Goal: Information Seeking & Learning: Learn about a topic

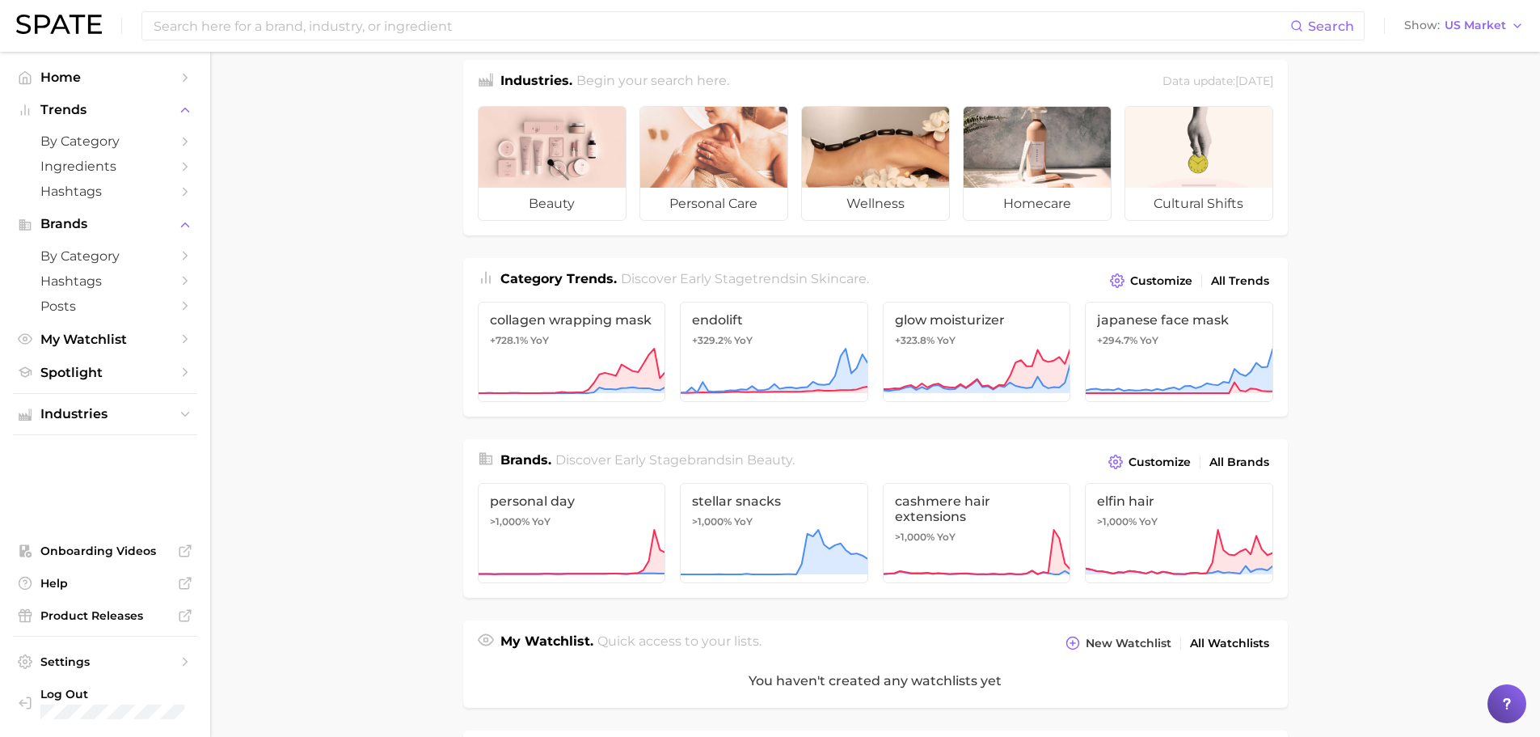
scroll to position [19, 0]
click at [775, 333] on link "endolift +329.2% YoY" at bounding box center [774, 351] width 188 height 100
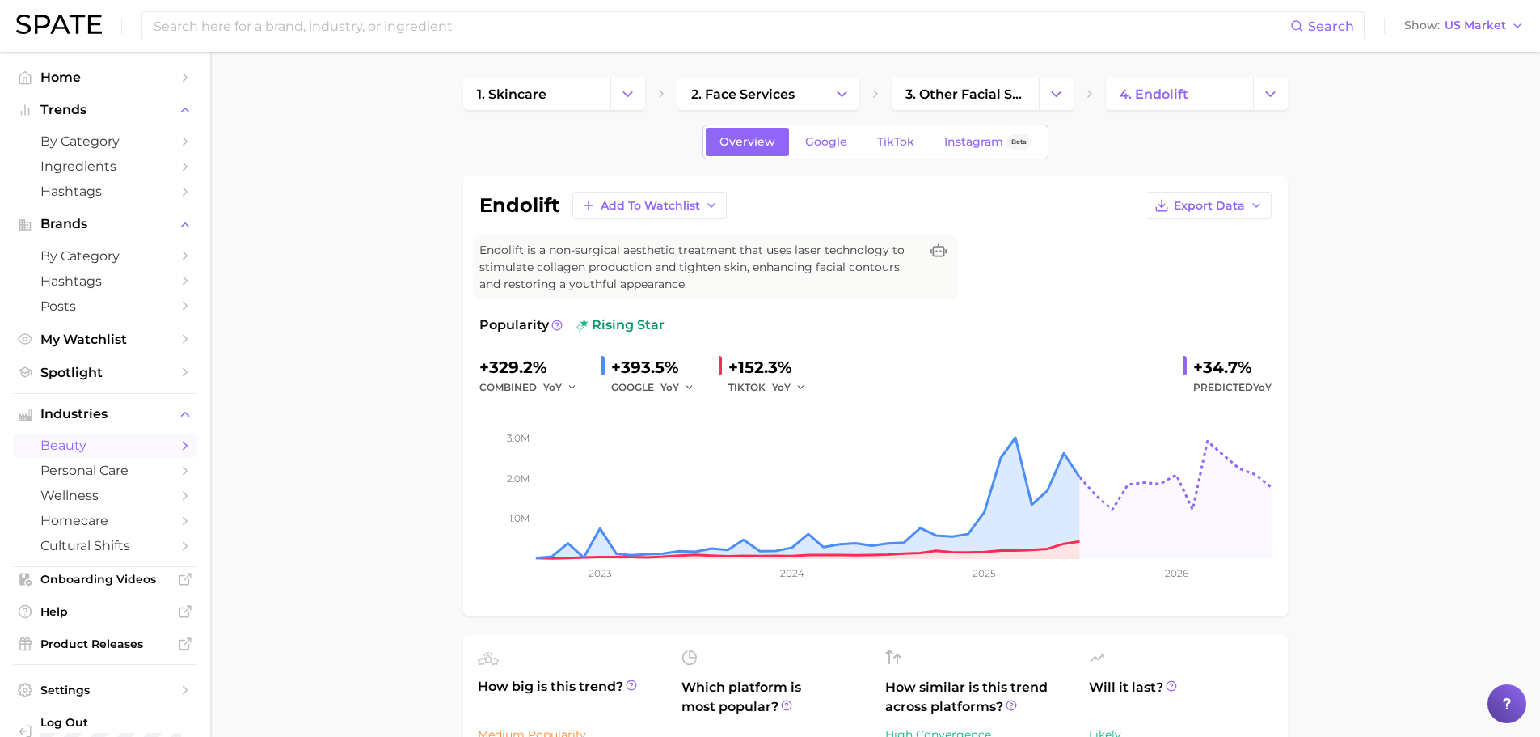
scroll to position [19, 0]
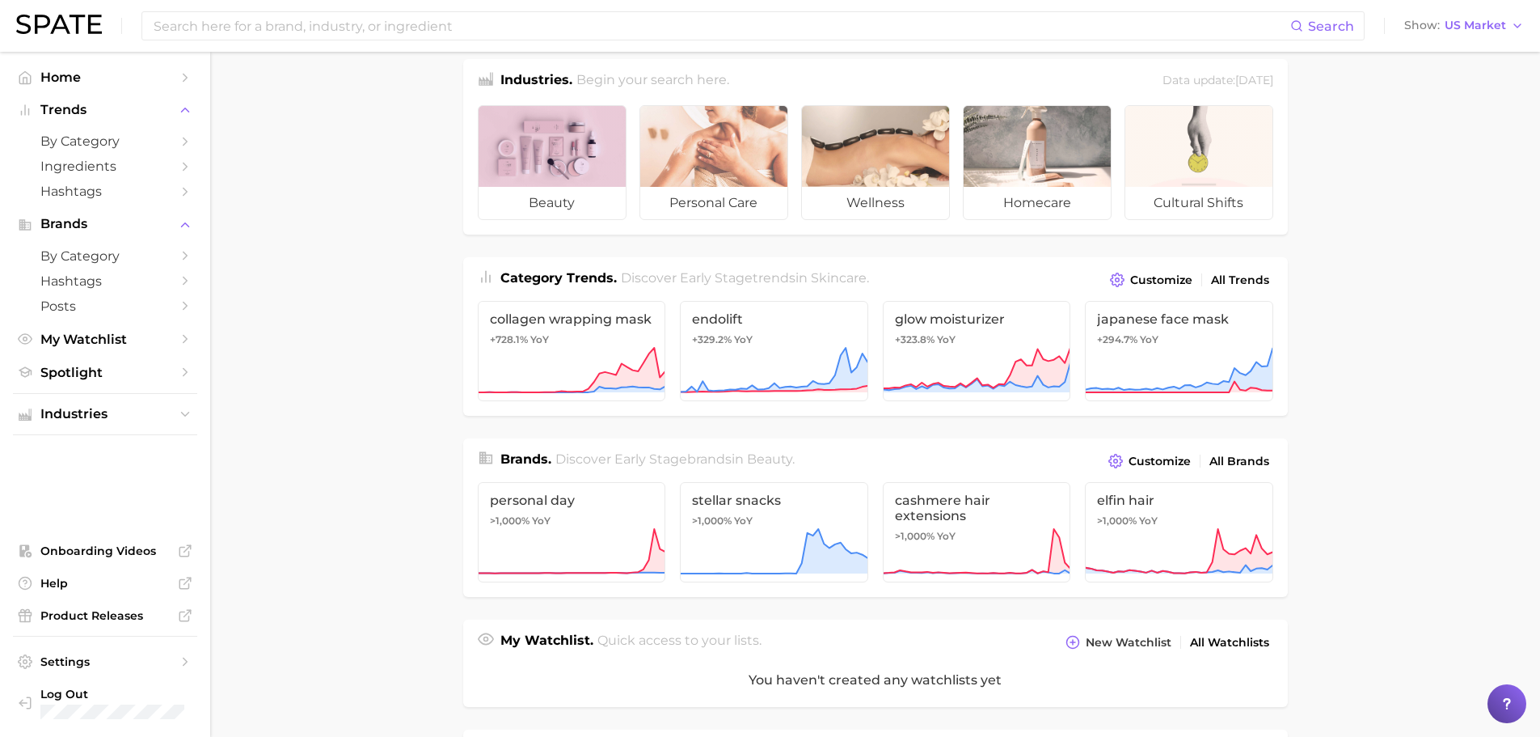
click at [615, 150] on div at bounding box center [552, 146] width 147 height 81
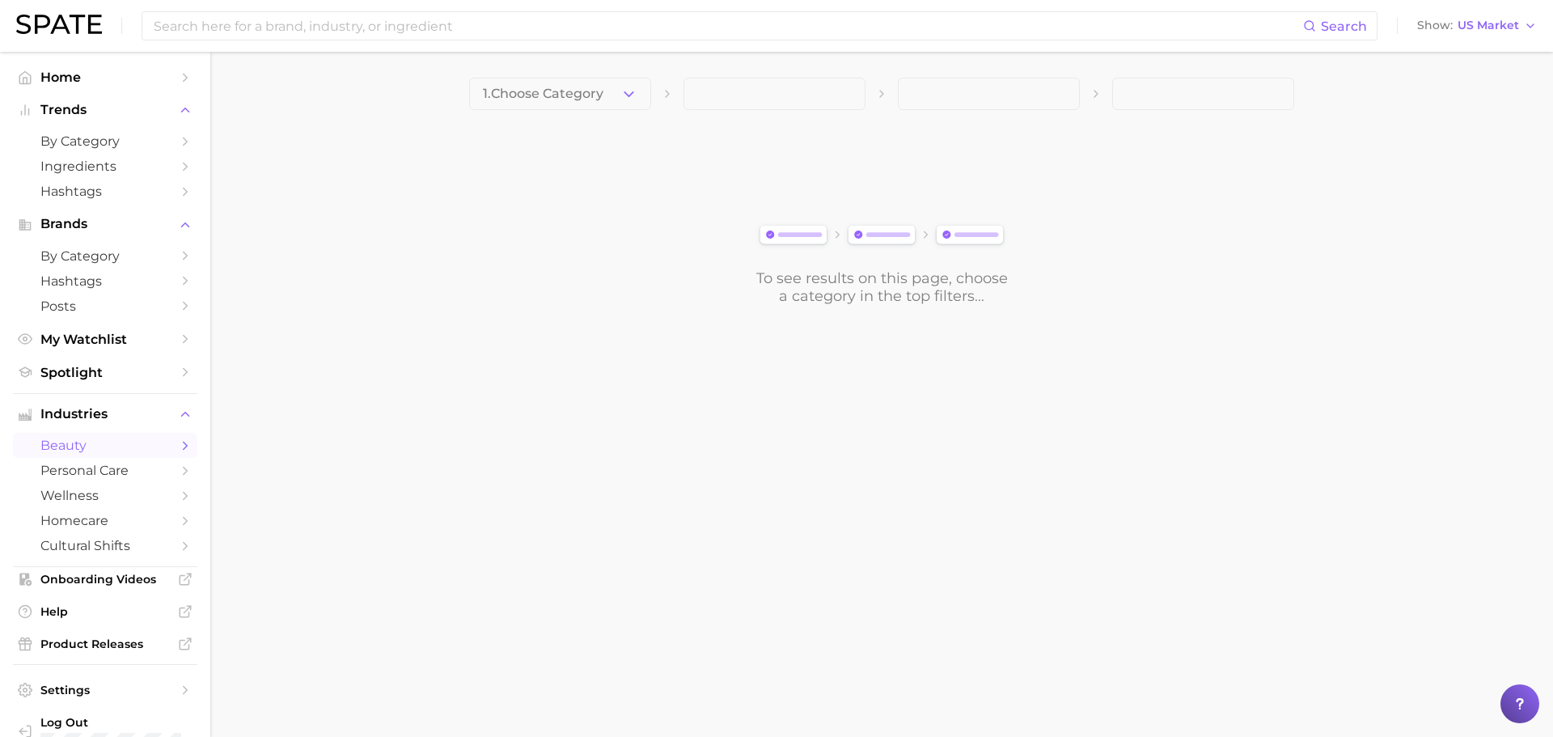
click at [637, 85] on button "1. Choose Category" at bounding box center [560, 94] width 182 height 32
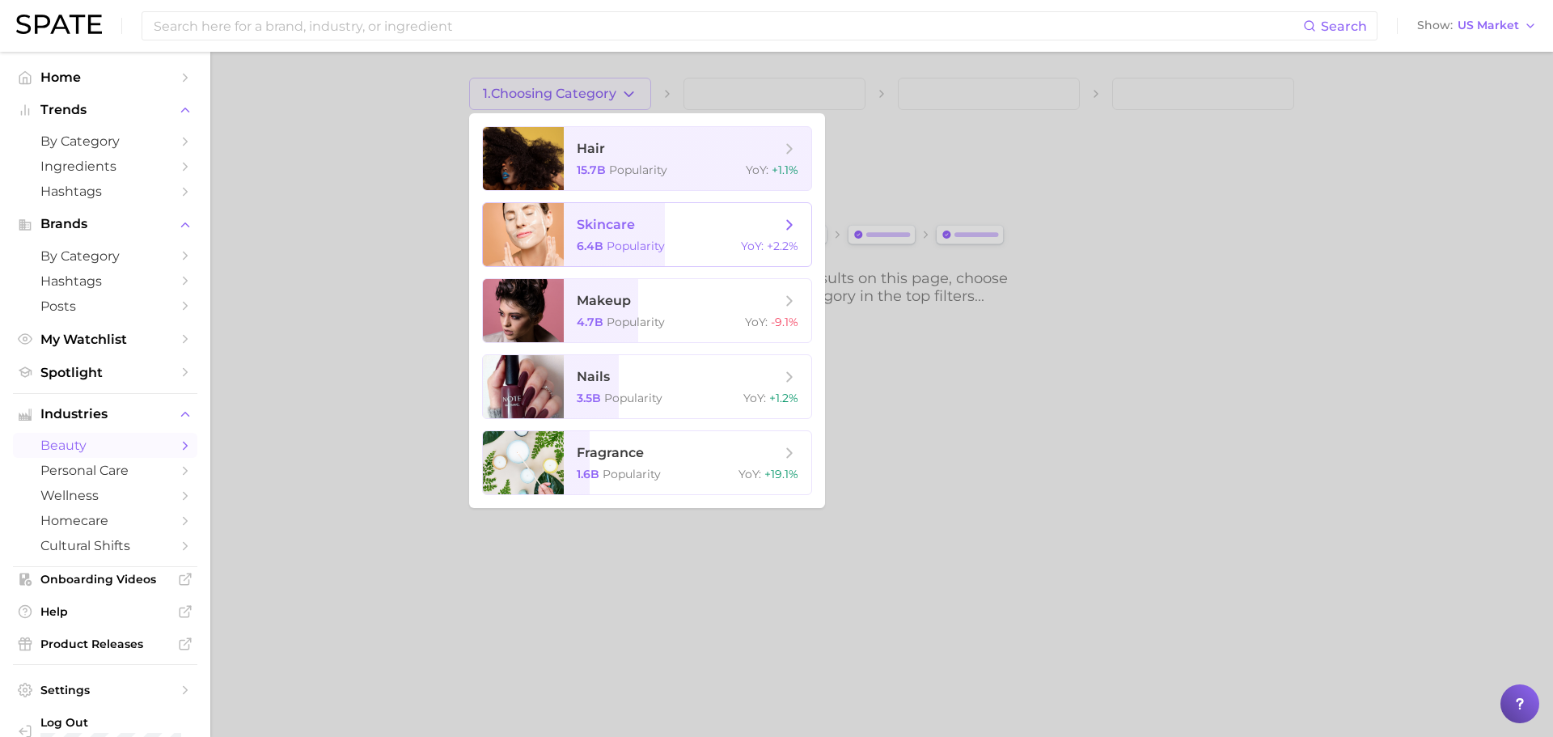
click at [699, 230] on span "skincare" at bounding box center [679, 225] width 204 height 18
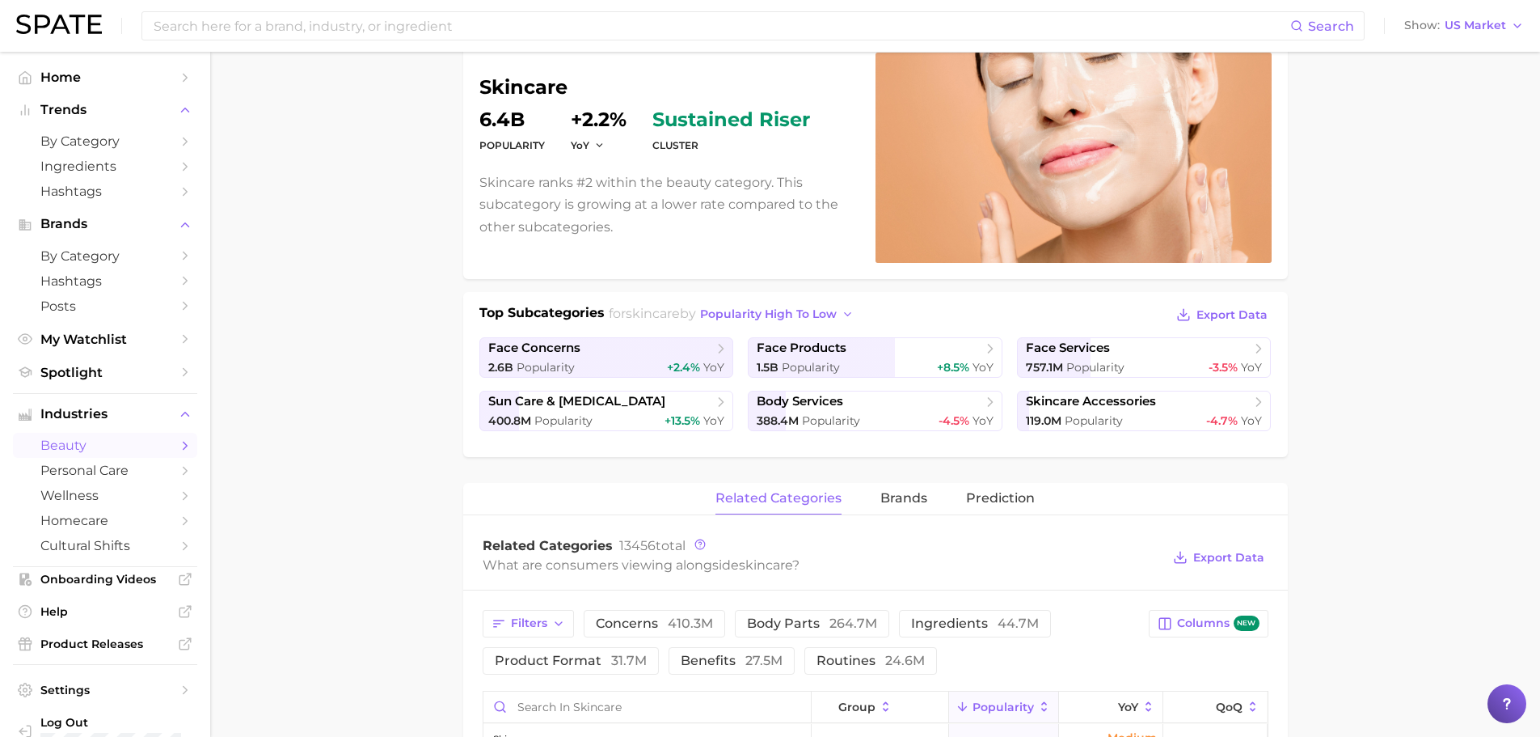
scroll to position [138, 0]
click at [904, 355] on span "face products" at bounding box center [869, 349] width 225 height 16
